Goal: Information Seeking & Learning: Learn about a topic

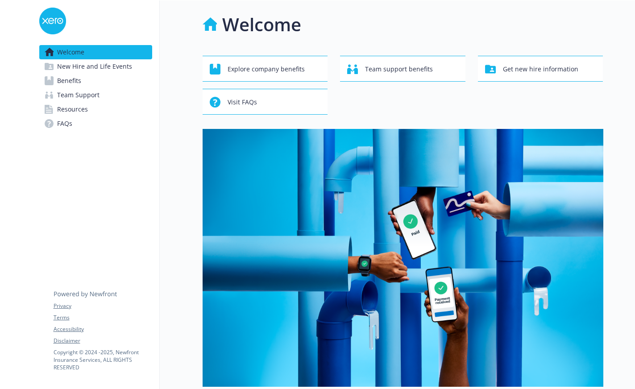
drag, startPoint x: 0, startPoint y: 0, endPoint x: 135, endPoint y: 47, distance: 143.2
click at [76, 80] on span "Benefits" at bounding box center [69, 81] width 24 height 14
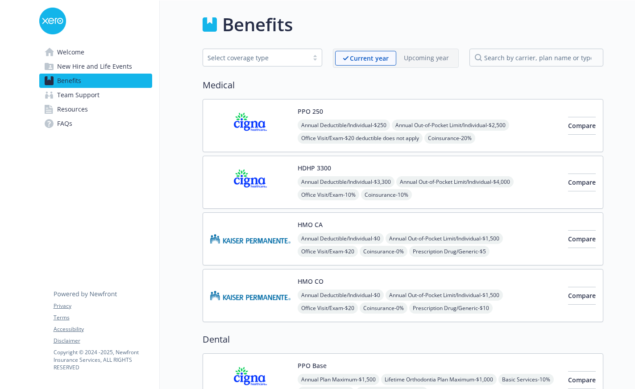
click at [480, 182] on span "Annual Out-of-Pocket Limit/Individual - $4,000" at bounding box center [454, 181] width 117 height 11
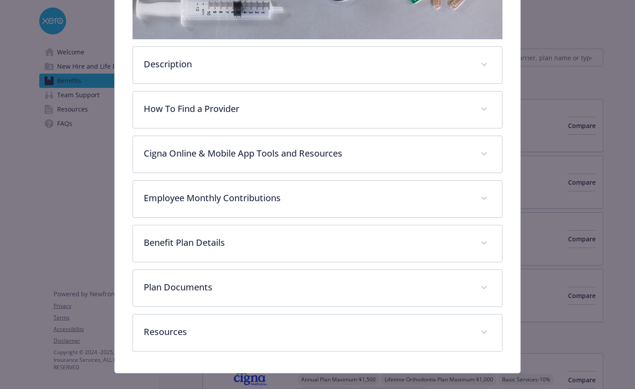
scroll to position [238, 0]
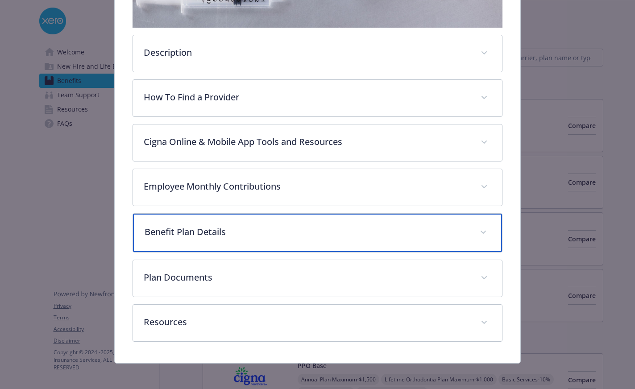
click at [213, 225] on p "Benefit Plan Details" at bounding box center [306, 231] width 324 height 13
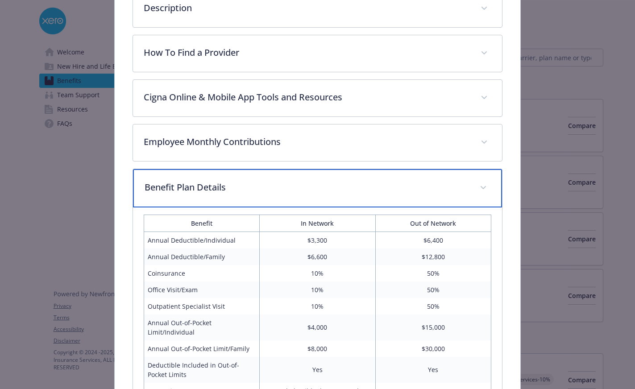
click at [180, 184] on p "Benefit Plan Details" at bounding box center [306, 187] width 324 height 13
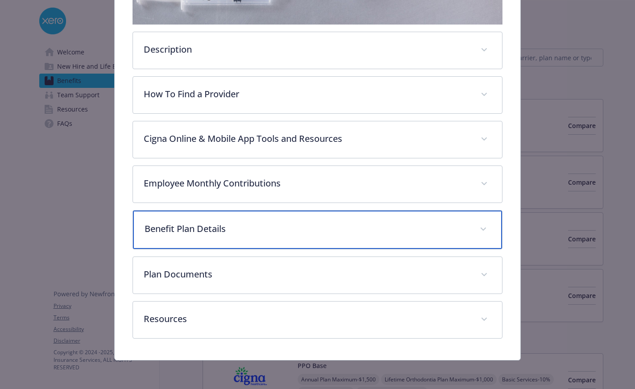
scroll to position [240, 0]
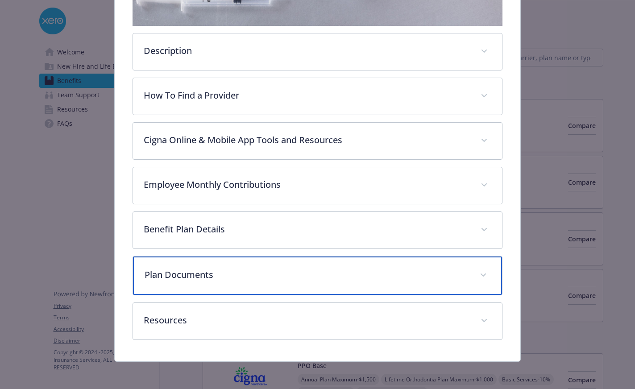
click at [177, 277] on p "Plan Documents" at bounding box center [306, 274] width 324 height 13
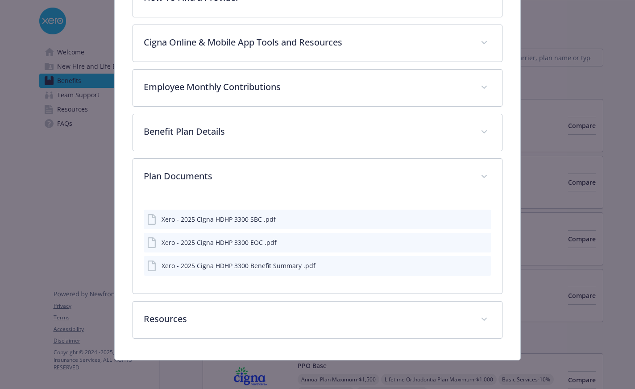
scroll to position [336, 0]
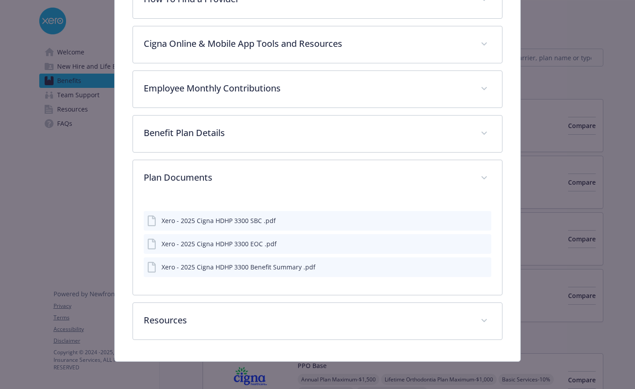
click at [243, 218] on div "Xero - 2025 Cigna HDHP 3300 SBC .pdf" at bounding box center [218, 220] width 114 height 9
click at [484, 216] on div "Xero - 2025 Cigna HDHP 3300 SBC .pdf" at bounding box center [317, 221] width 347 height 20
click at [479, 217] on icon "preview file" at bounding box center [483, 220] width 8 height 6
click at [237, 247] on div "Xero - 2025 Cigna HDHP 3300 EOC .pdf" at bounding box center [218, 243] width 115 height 9
click at [244, 241] on div "Xero - 2025 Cigna HDHP 3300 EOC .pdf" at bounding box center [218, 243] width 115 height 9
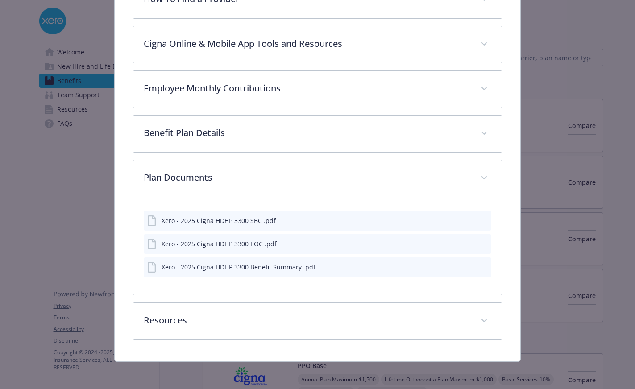
click at [465, 242] on icon "download file" at bounding box center [468, 241] width 6 height 5
click at [481, 265] on icon "preview file" at bounding box center [483, 267] width 8 height 6
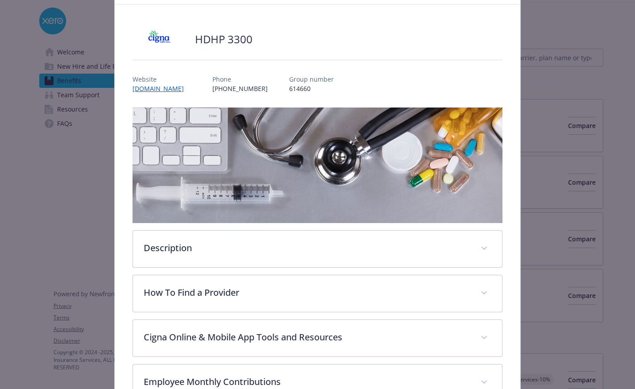
scroll to position [0, 0]
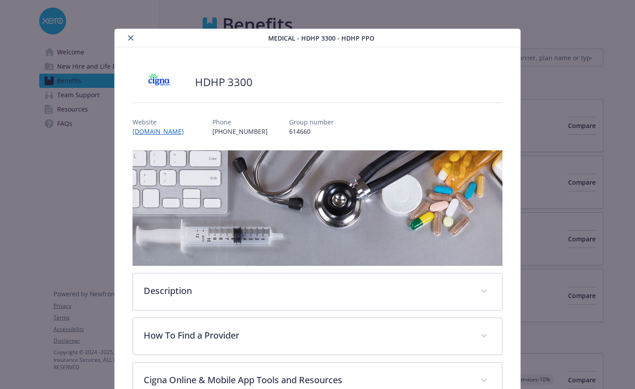
click at [132, 42] on div "details for plan Medical - HDHP 3300 - HDHP PPO" at bounding box center [192, 38] width 149 height 11
click at [131, 41] on button "close" at bounding box center [130, 38] width 11 height 11
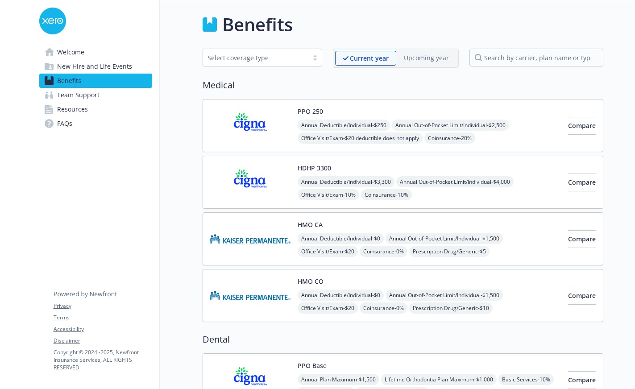
click at [518, 135] on div "Annual Deductible/Individual - $250 Annual Out-of-Pocket Limit/Individual - $2,…" at bounding box center [428, 151] width 263 height 63
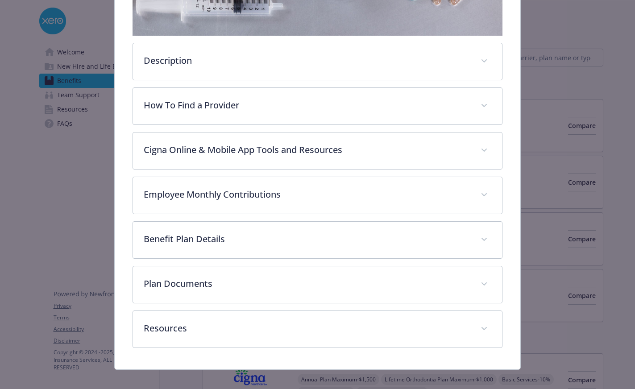
scroll to position [238, 0]
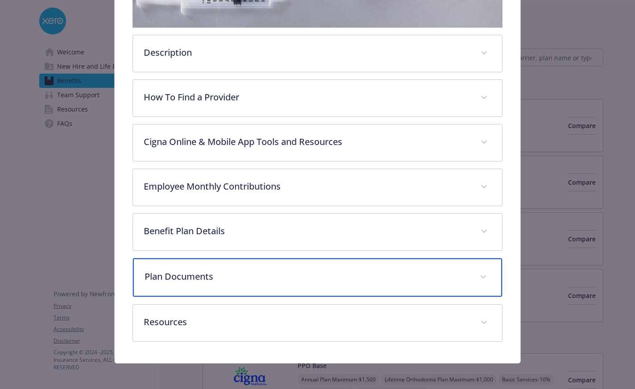
click at [193, 270] on p "Plan Documents" at bounding box center [306, 276] width 324 height 13
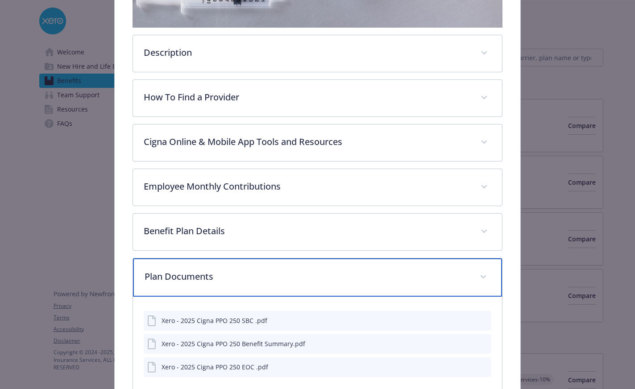
scroll to position [327, 0]
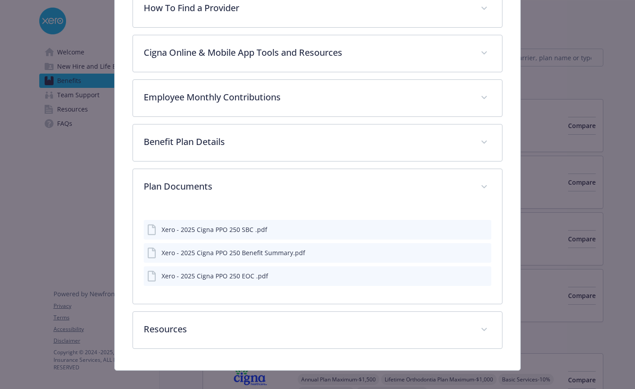
click at [247, 257] on div "Xero - 2025 Cigna PPO 250 Benefit Summary.pdf" at bounding box center [317, 253] width 347 height 20
click at [473, 252] on div "details for plan Medical - PPO 250 - Medical PPO" at bounding box center [476, 252] width 22 height 9
click at [479, 250] on icon "preview file" at bounding box center [483, 252] width 8 height 6
